Goal: Find contact information: Obtain details needed to contact an individual or organization

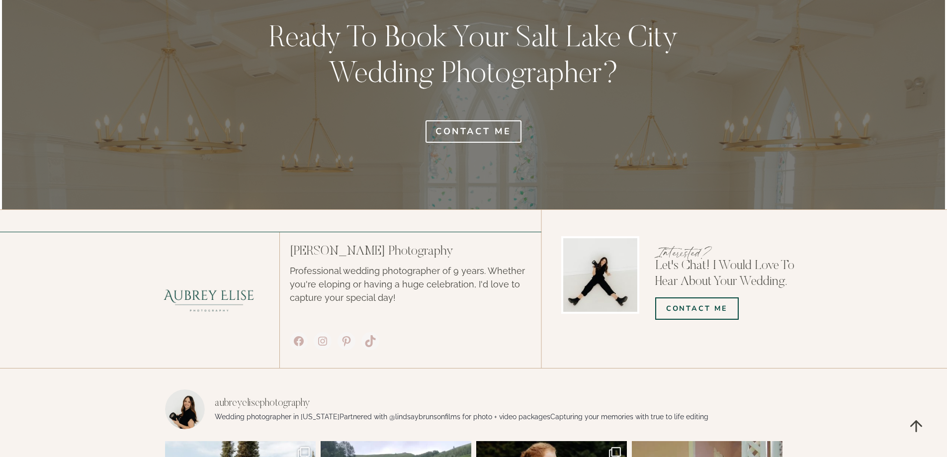
scroll to position [4273, 0]
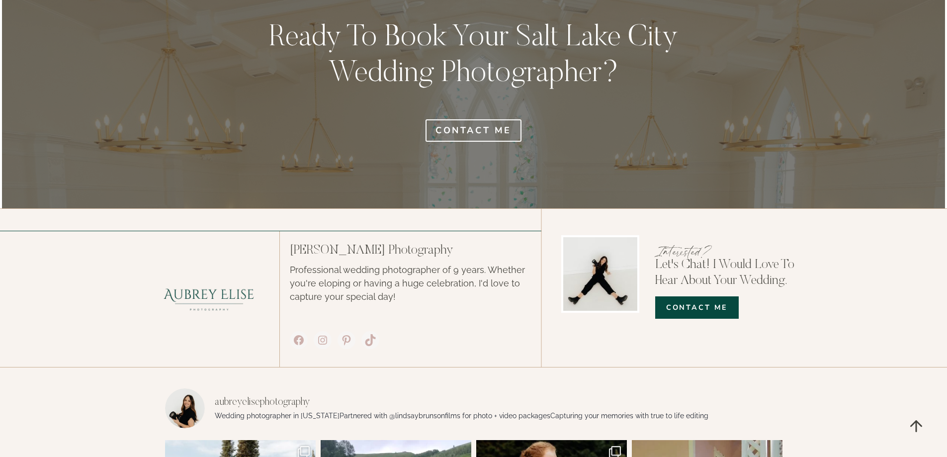
click at [692, 302] on span "COntact Me" at bounding box center [697, 307] width 62 height 11
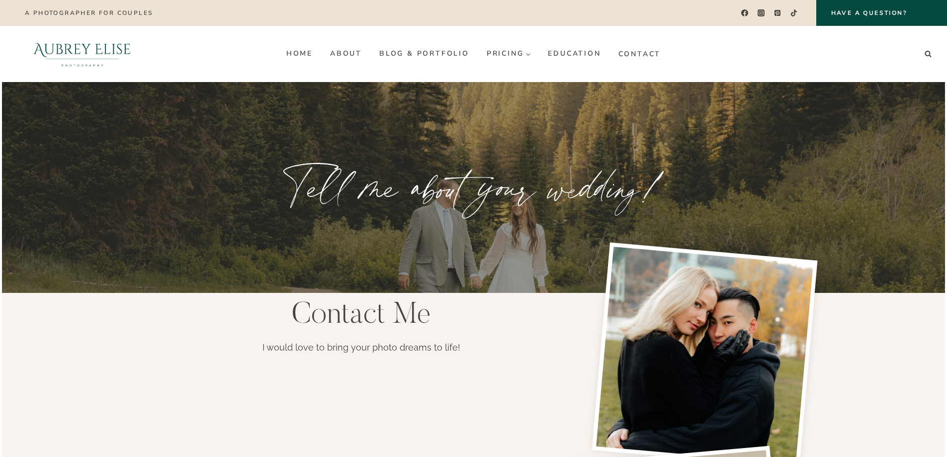
click at [640, 53] on link "Contact" at bounding box center [639, 54] width 60 height 16
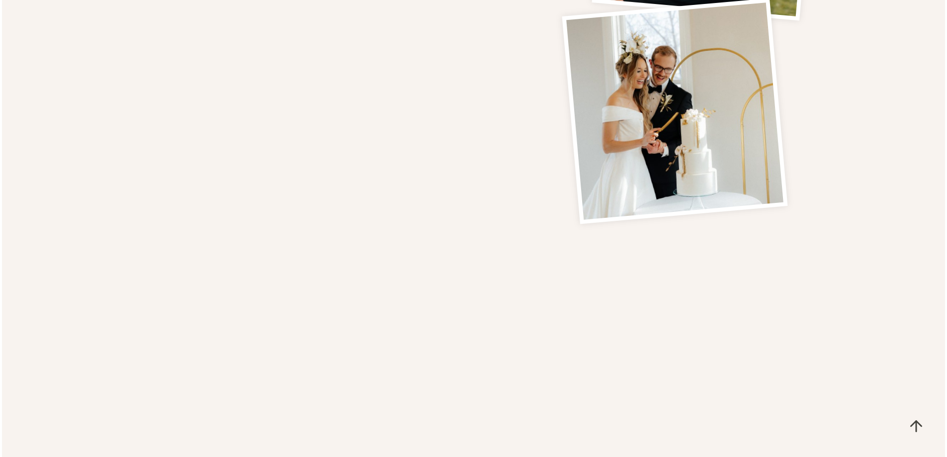
scroll to position [646, 0]
